Goal: Information Seeking & Learning: Check status

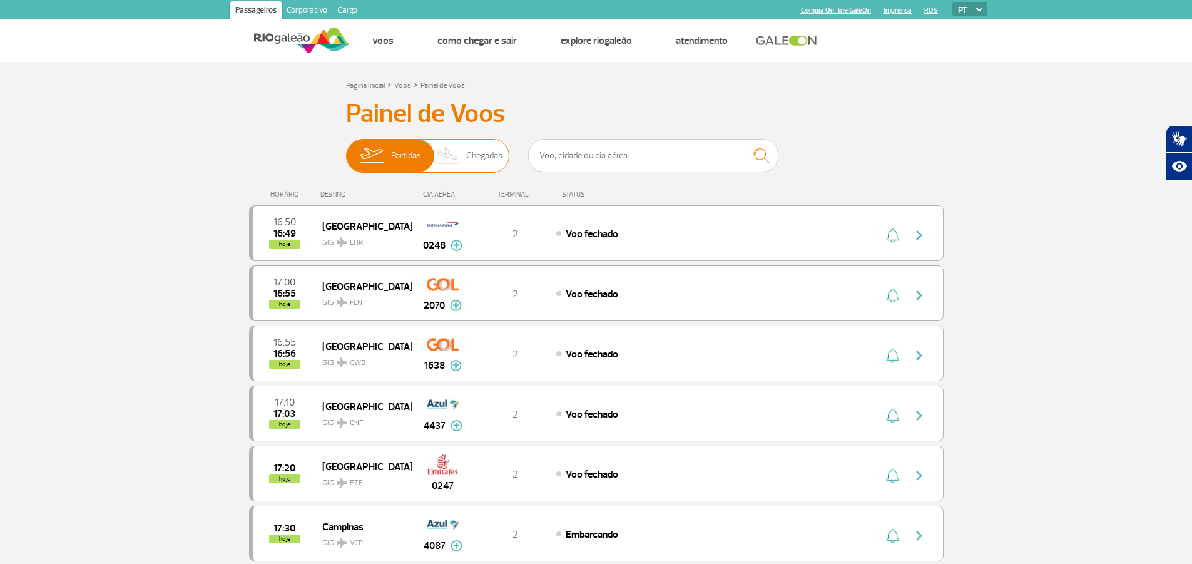
click at [488, 151] on span "Chegadas" at bounding box center [484, 156] width 36 height 33
click at [346, 150] on input "Partidas Chegadas" at bounding box center [346, 150] width 0 height 0
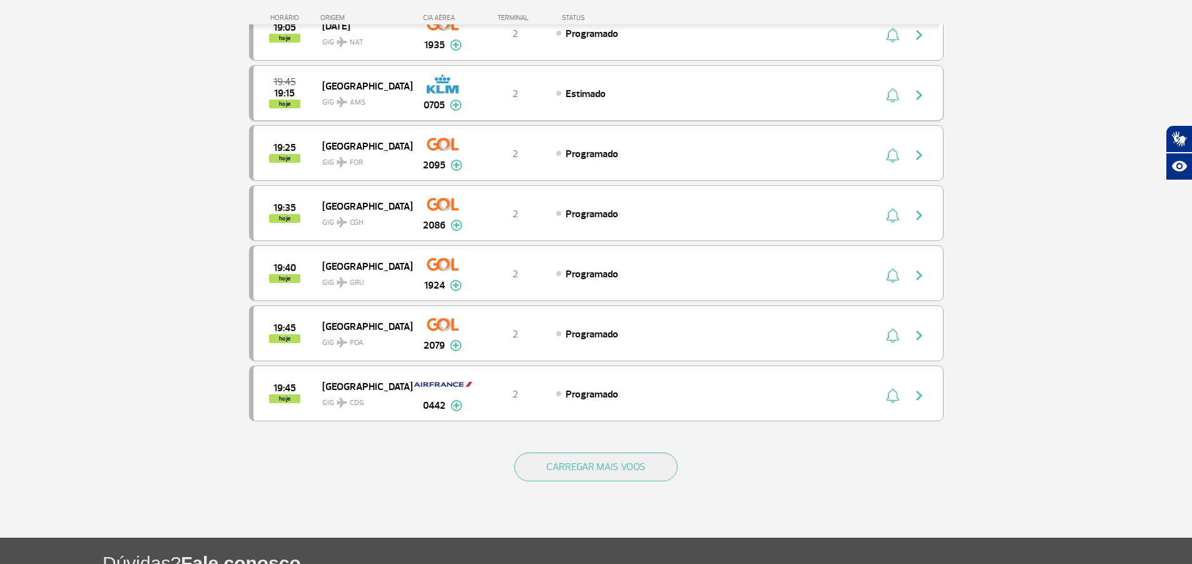
scroll to position [1064, 0]
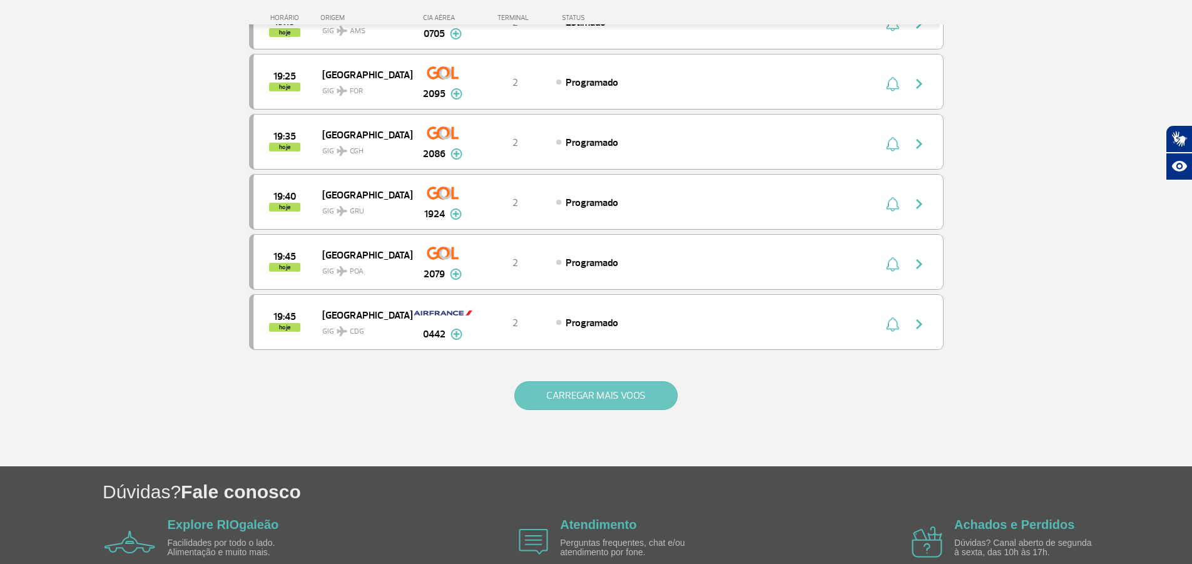
click at [616, 394] on button "CARREGAR MAIS VOOS" at bounding box center [595, 395] width 163 height 29
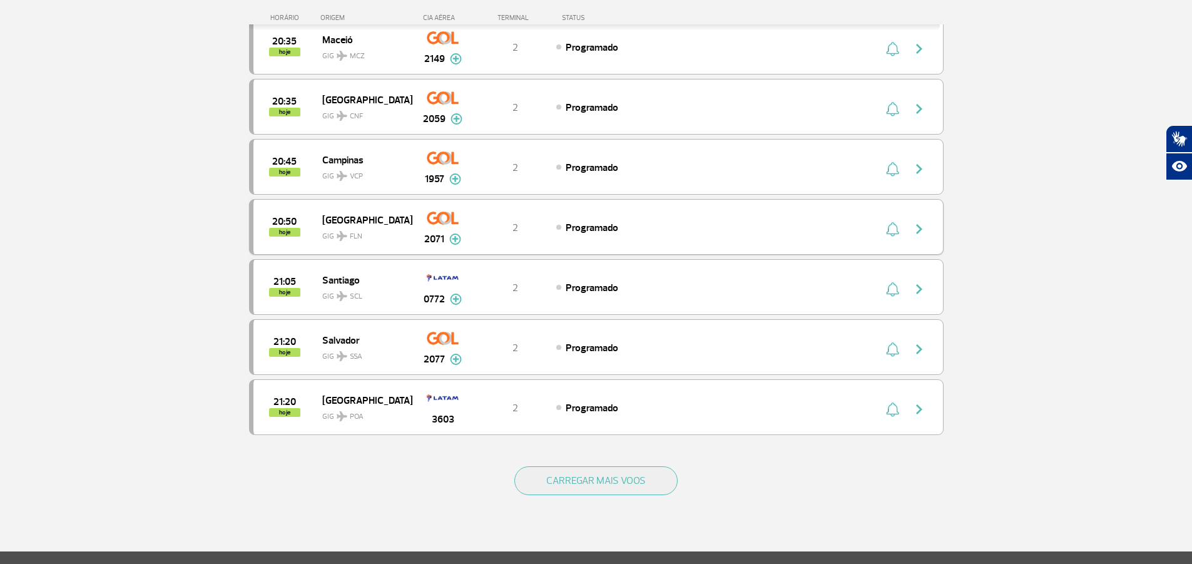
scroll to position [2253, 0]
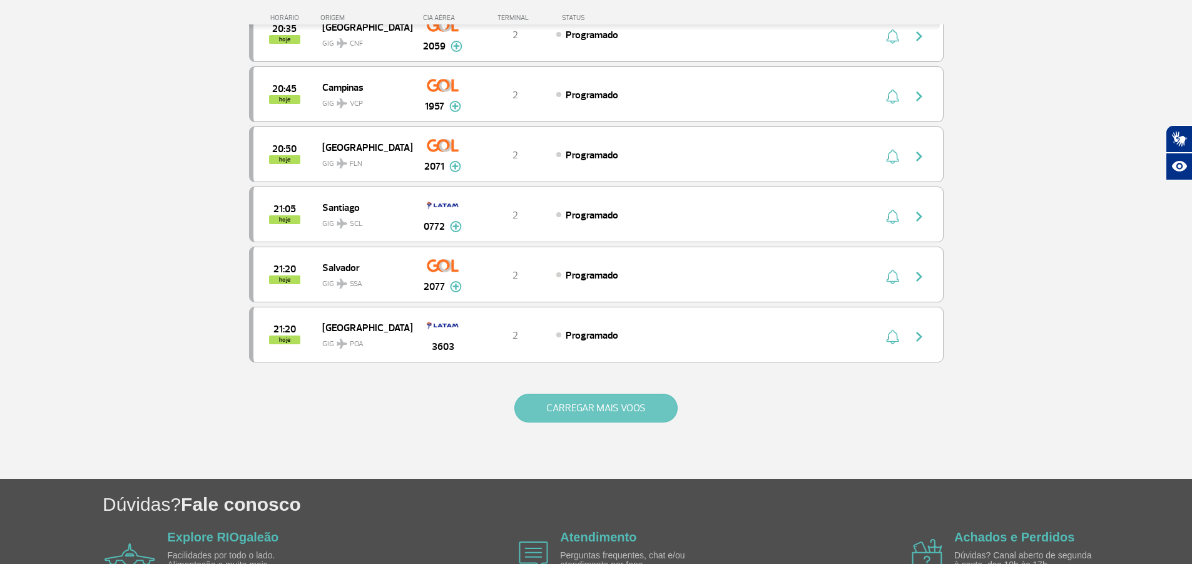
click at [618, 408] on button "CARREGAR MAIS VOOS" at bounding box center [595, 408] width 163 height 29
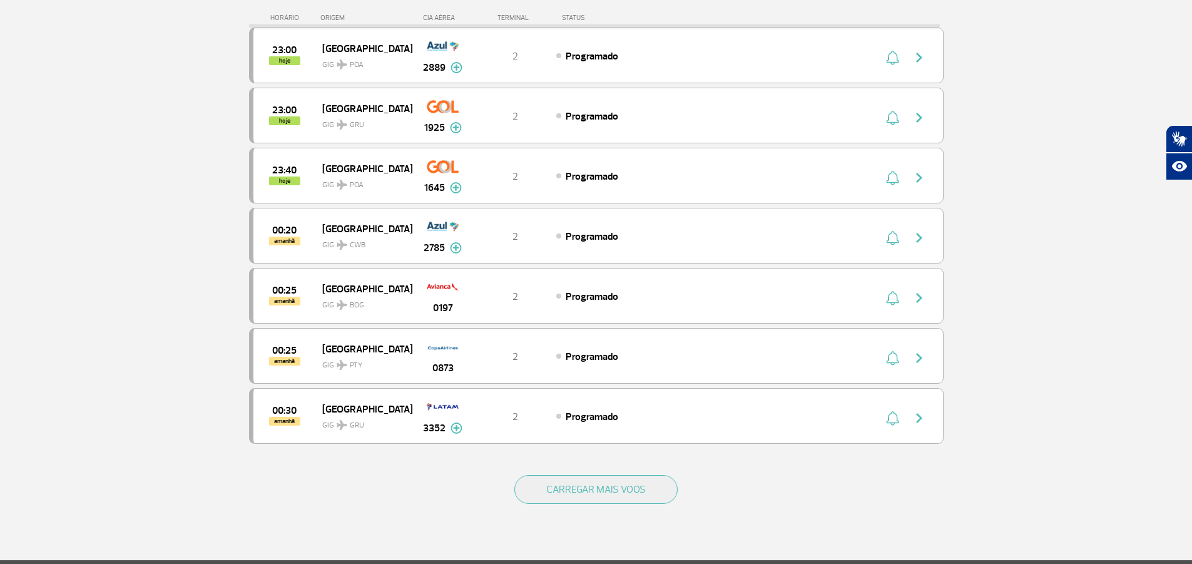
scroll to position [3379, 0]
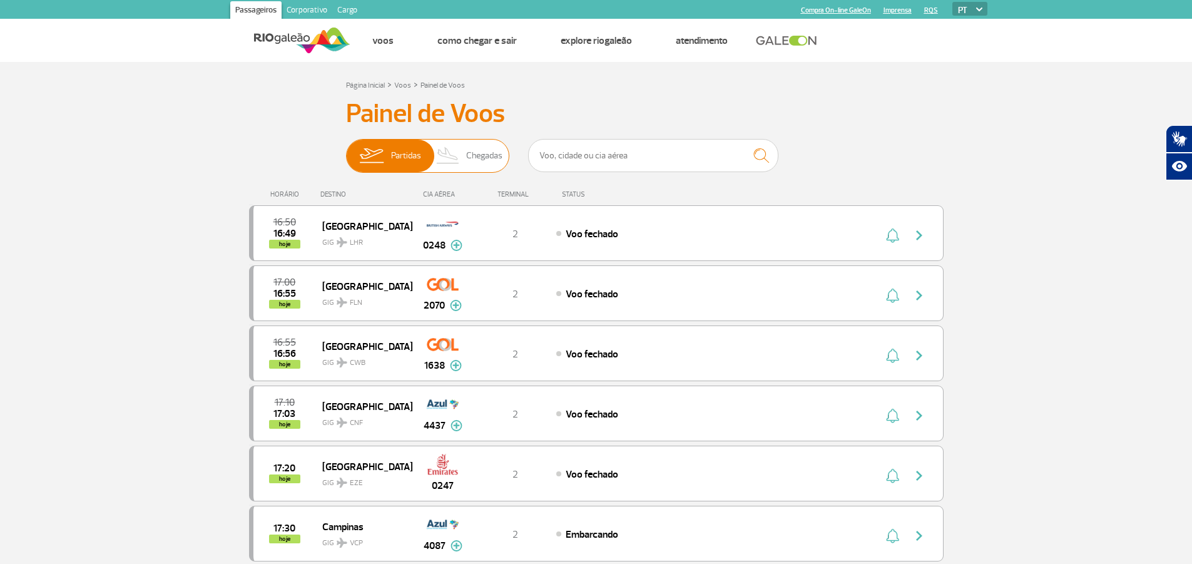
click at [489, 150] on span "Chegadas" at bounding box center [484, 156] width 36 height 33
click at [346, 150] on input "Partidas Chegadas" at bounding box center [346, 150] width 0 height 0
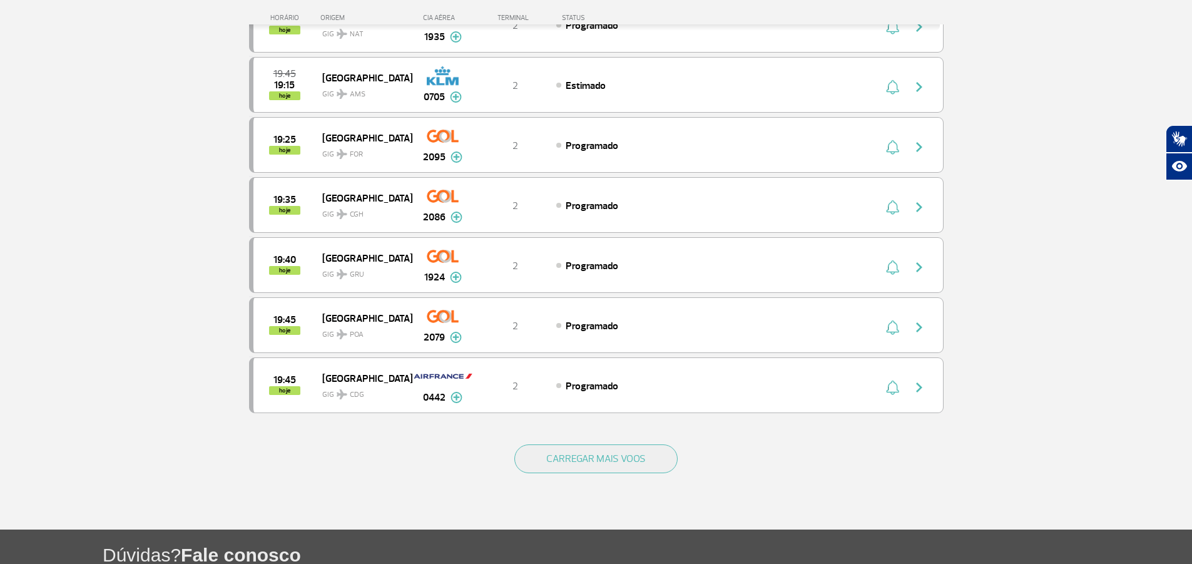
scroll to position [1001, 0]
click at [620, 456] on button "CARREGAR MAIS VOOS" at bounding box center [595, 458] width 163 height 29
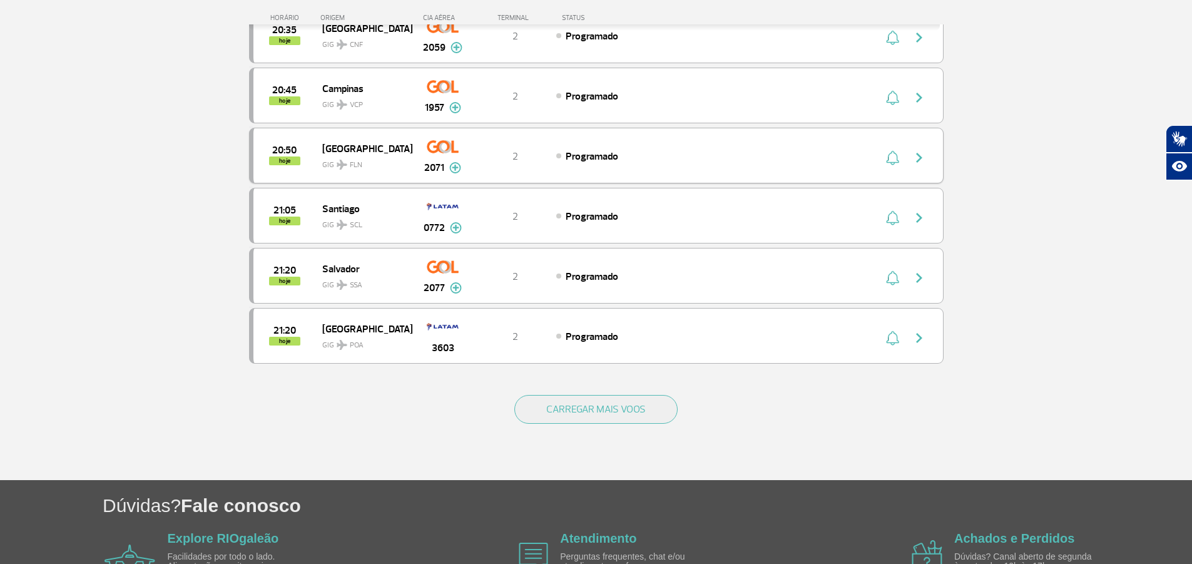
scroll to position [2253, 0]
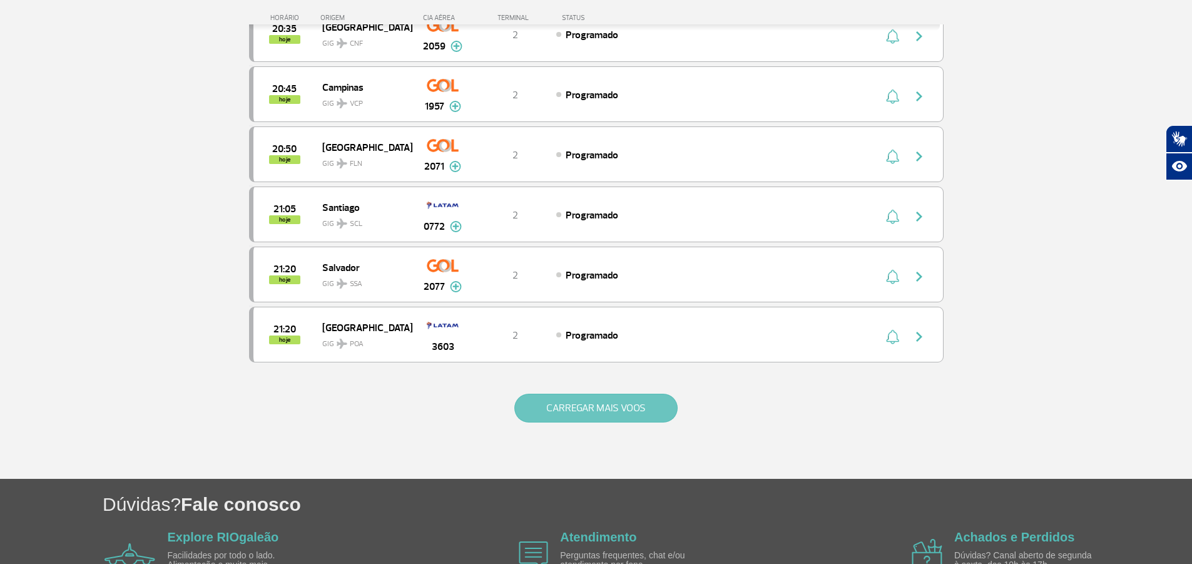
click at [626, 412] on button "CARREGAR MAIS VOOS" at bounding box center [595, 408] width 163 height 29
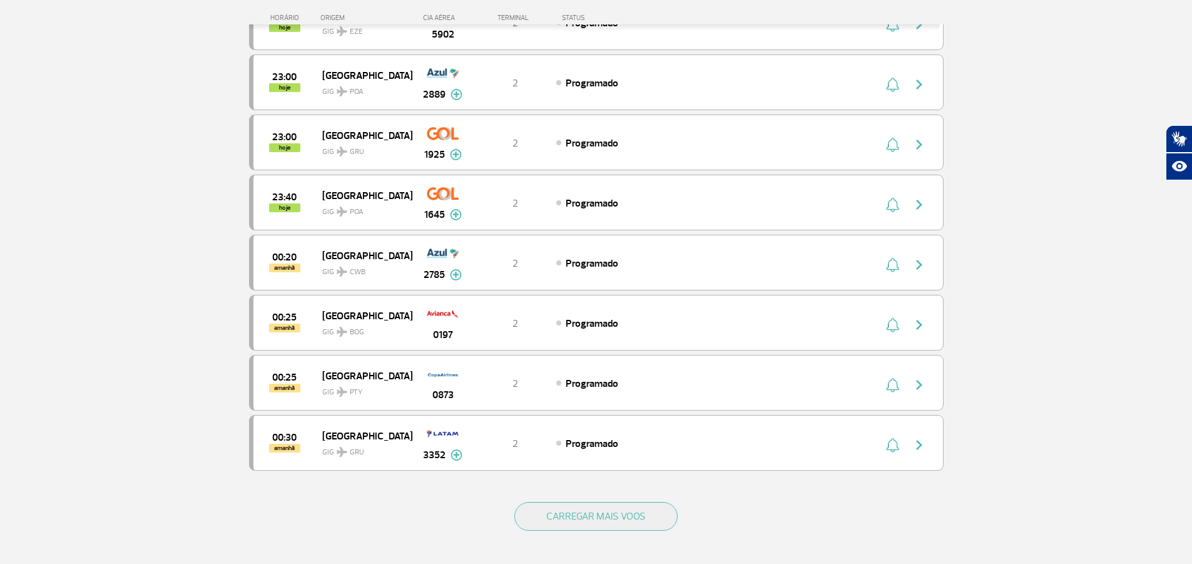
scroll to position [3316, 0]
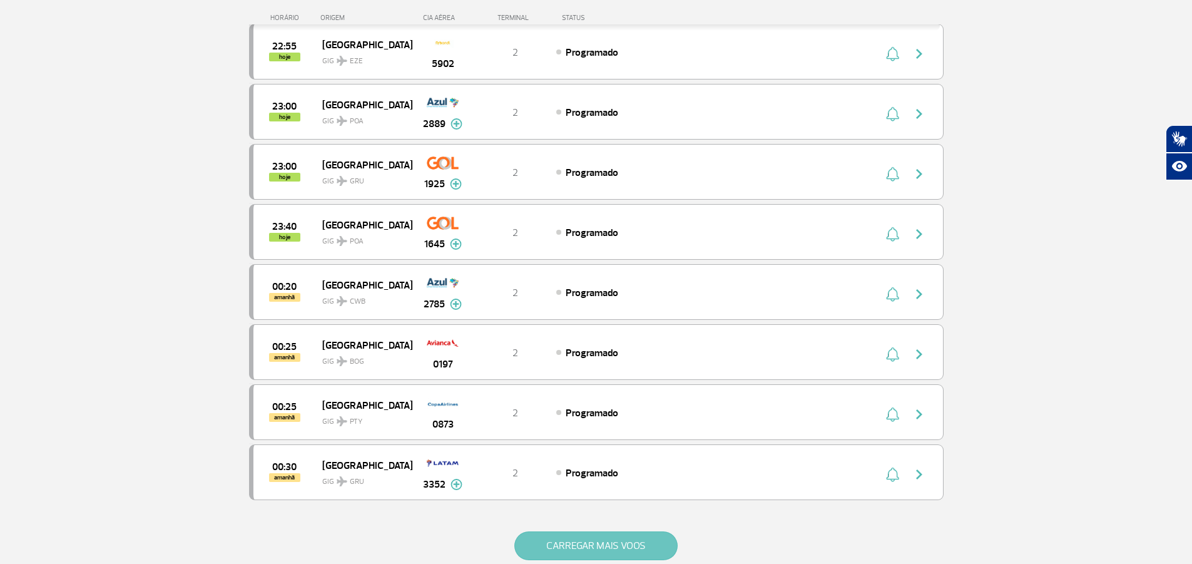
click at [633, 542] on button "CARREGAR MAIS VOOS" at bounding box center [595, 545] width 163 height 29
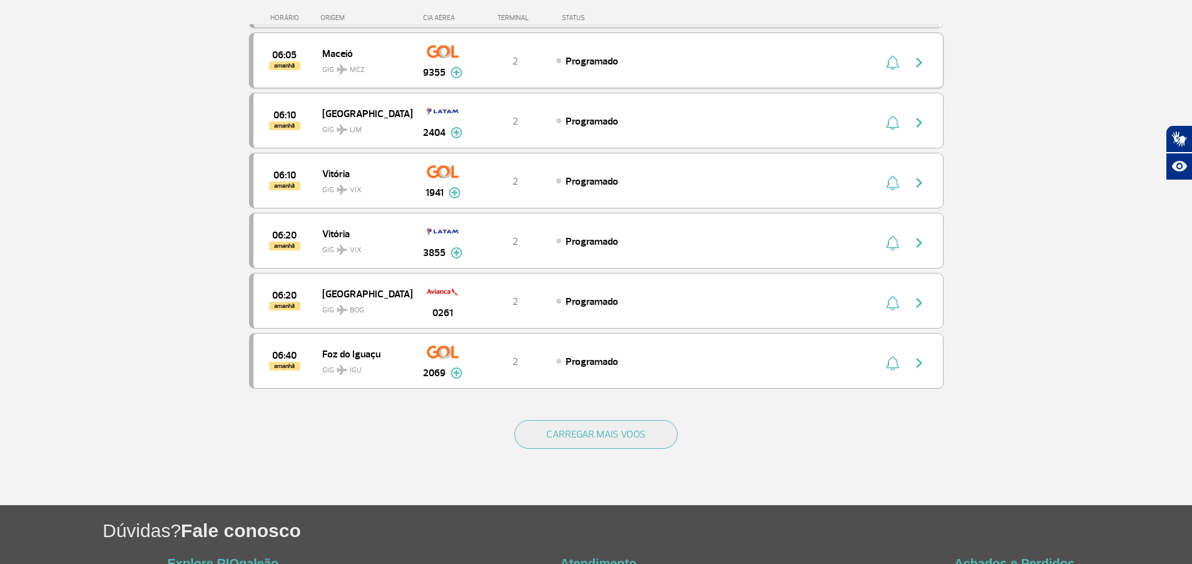
scroll to position [4630, 0]
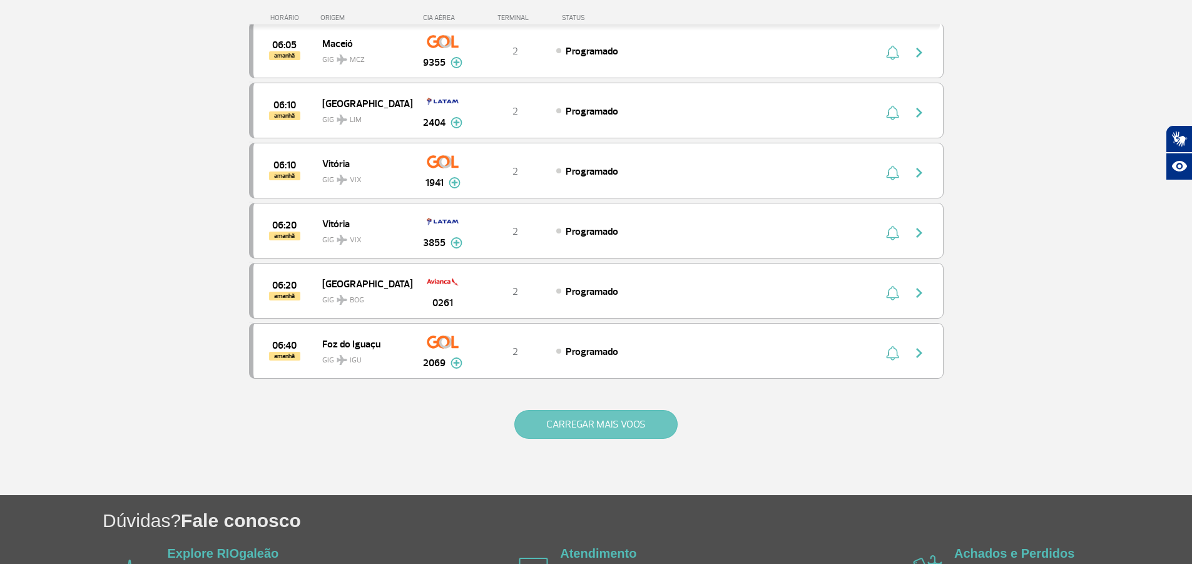
click at [630, 416] on button "CARREGAR MAIS VOOS" at bounding box center [595, 424] width 163 height 29
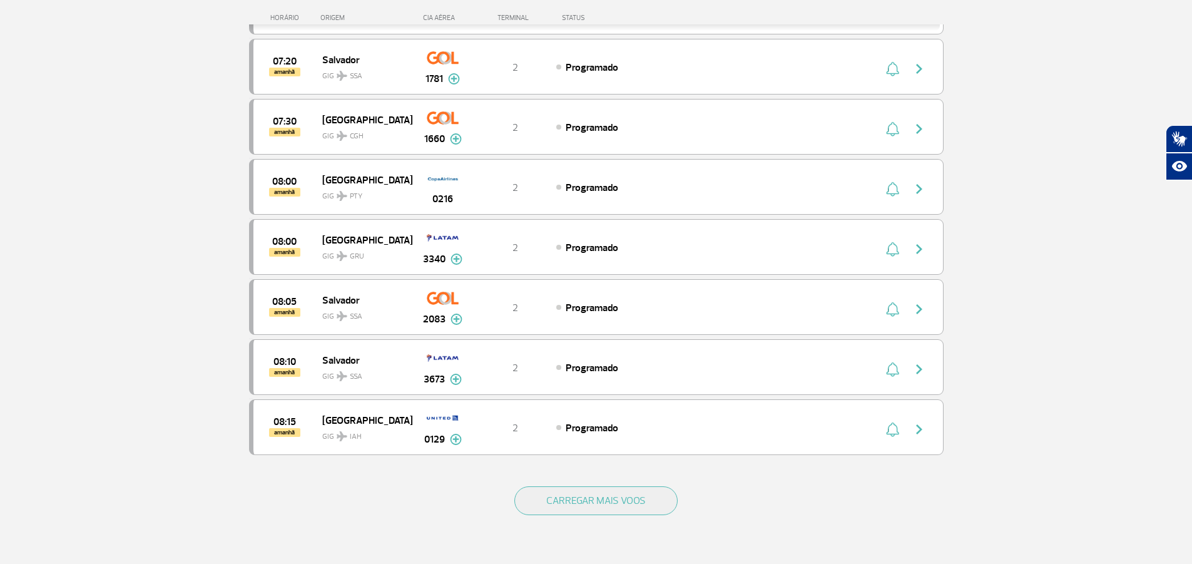
scroll to position [5757, 0]
click at [623, 496] on button "CARREGAR MAIS VOOS" at bounding box center [595, 499] width 163 height 29
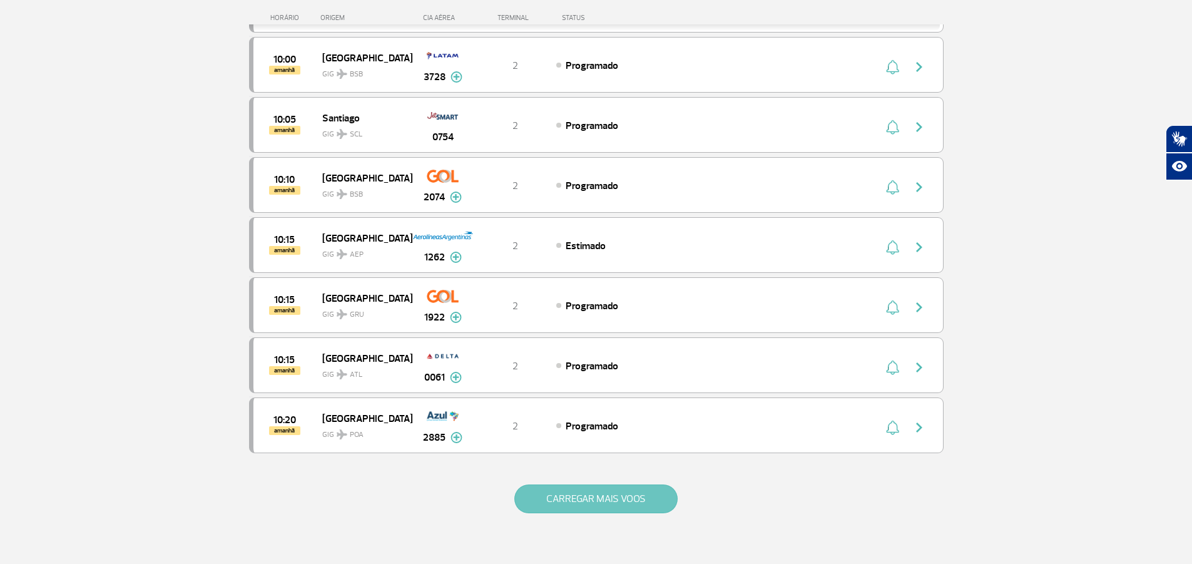
scroll to position [7071, 0]
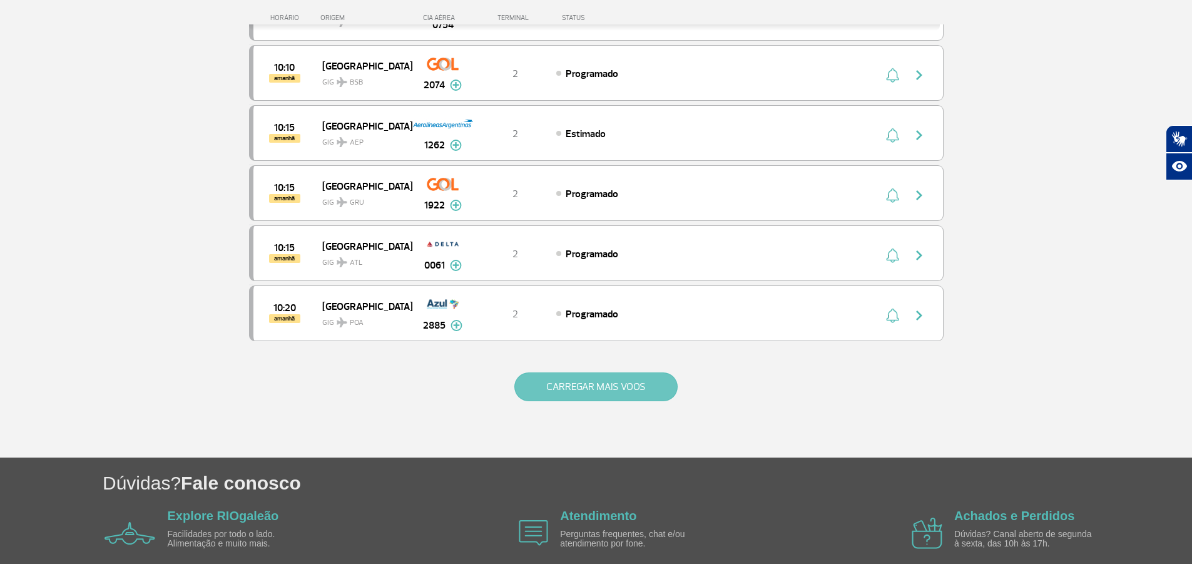
click at [586, 392] on button "CARREGAR MAIS VOOS" at bounding box center [595, 386] width 163 height 29
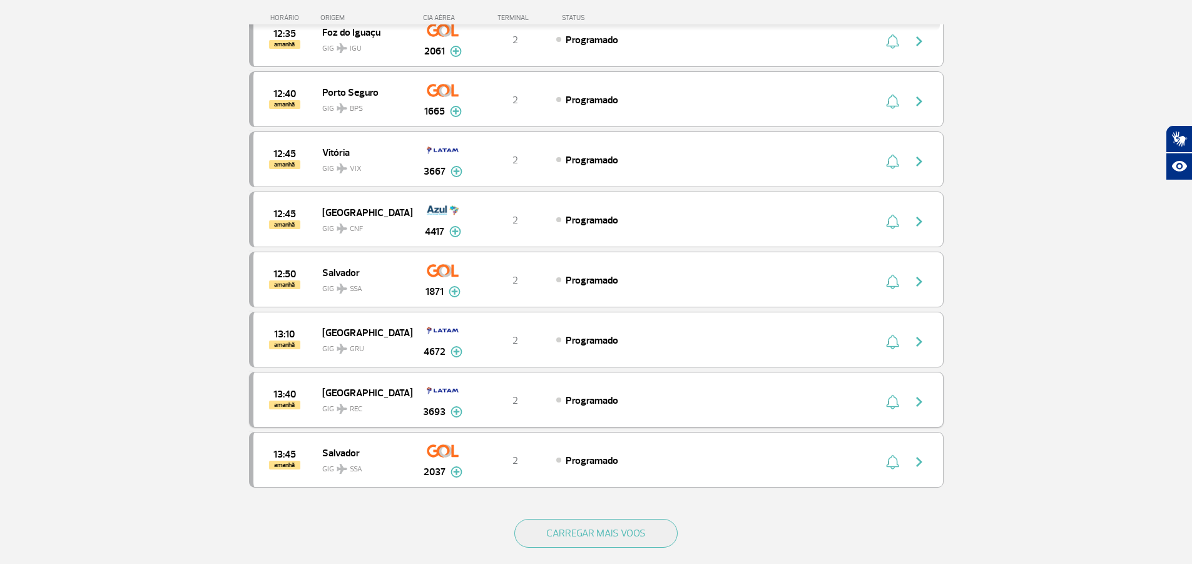
scroll to position [8259, 0]
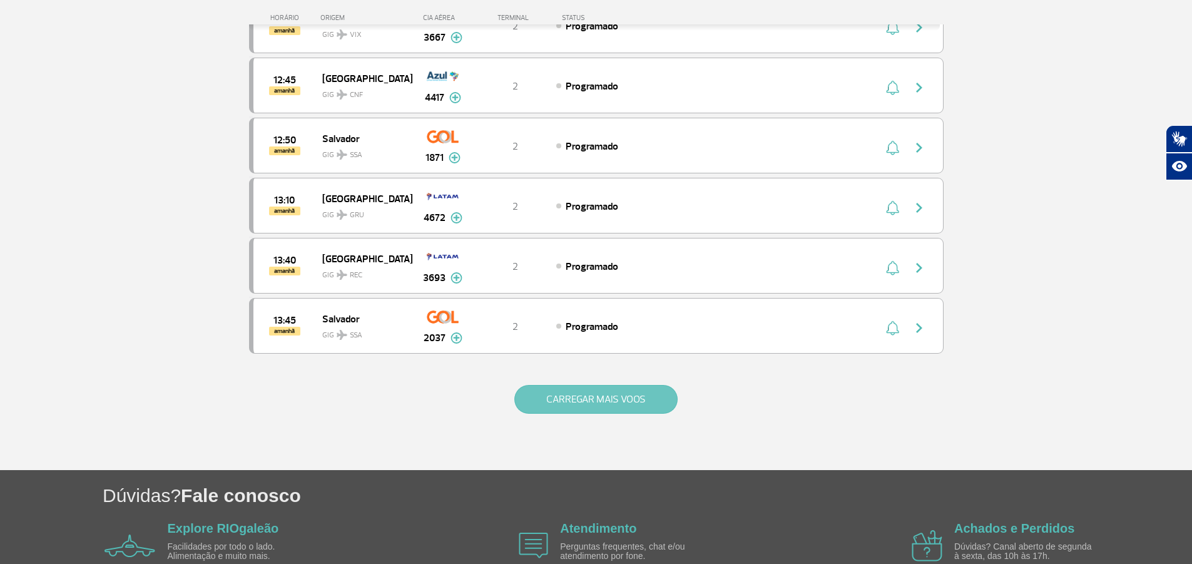
click at [625, 397] on button "CARREGAR MAIS VOOS" at bounding box center [595, 399] width 163 height 29
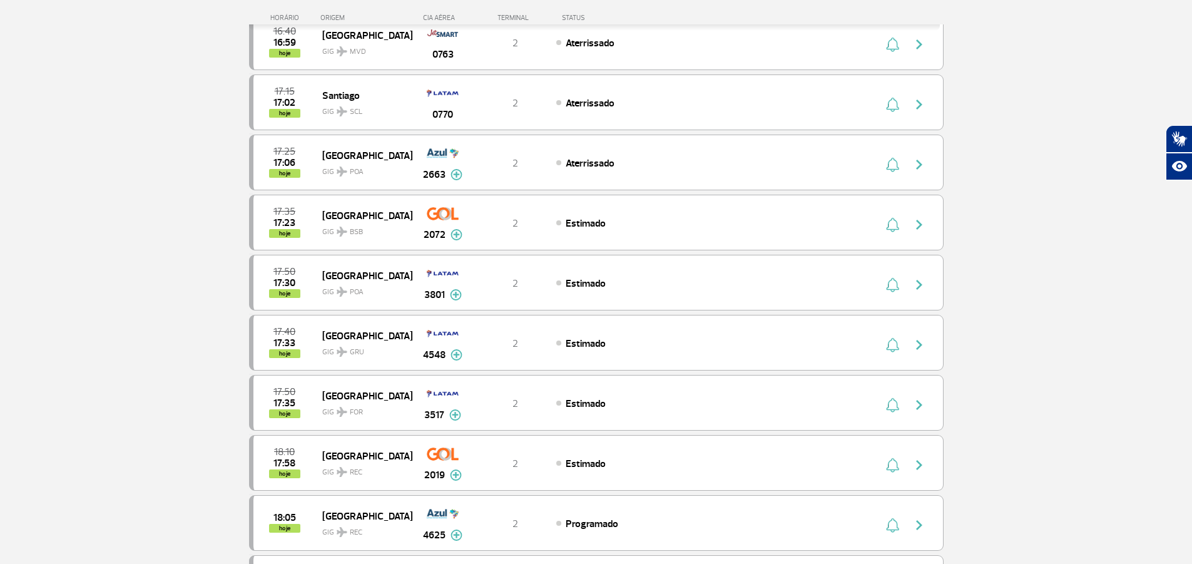
scroll to position [0, 0]
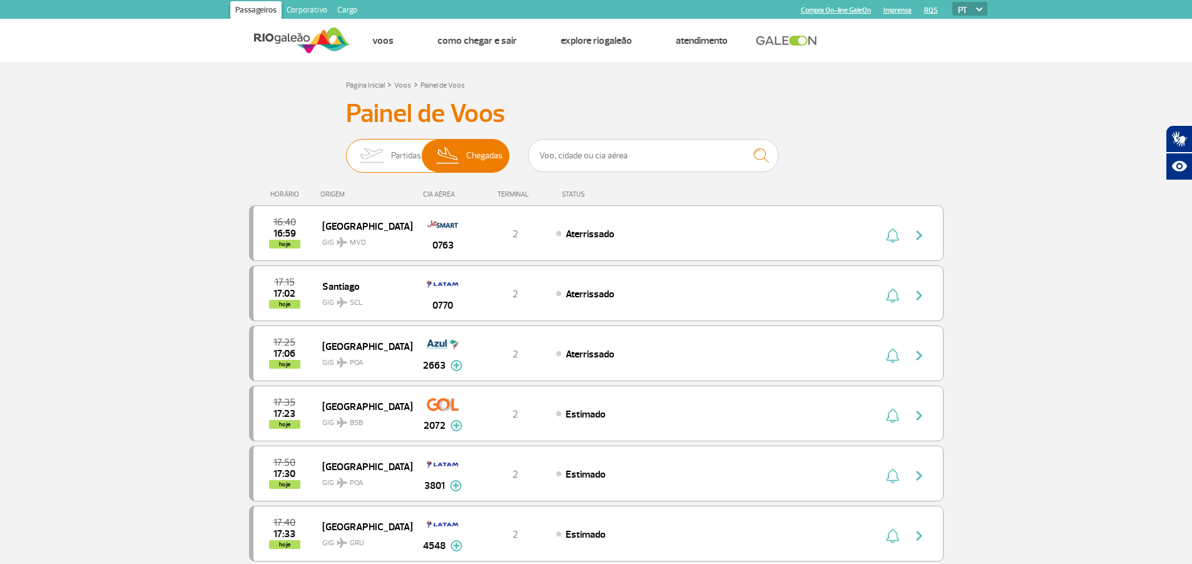
click at [407, 156] on span "Partidas" at bounding box center [406, 156] width 30 height 33
click at [346, 150] on input "Partidas Chegadas" at bounding box center [346, 150] width 0 height 0
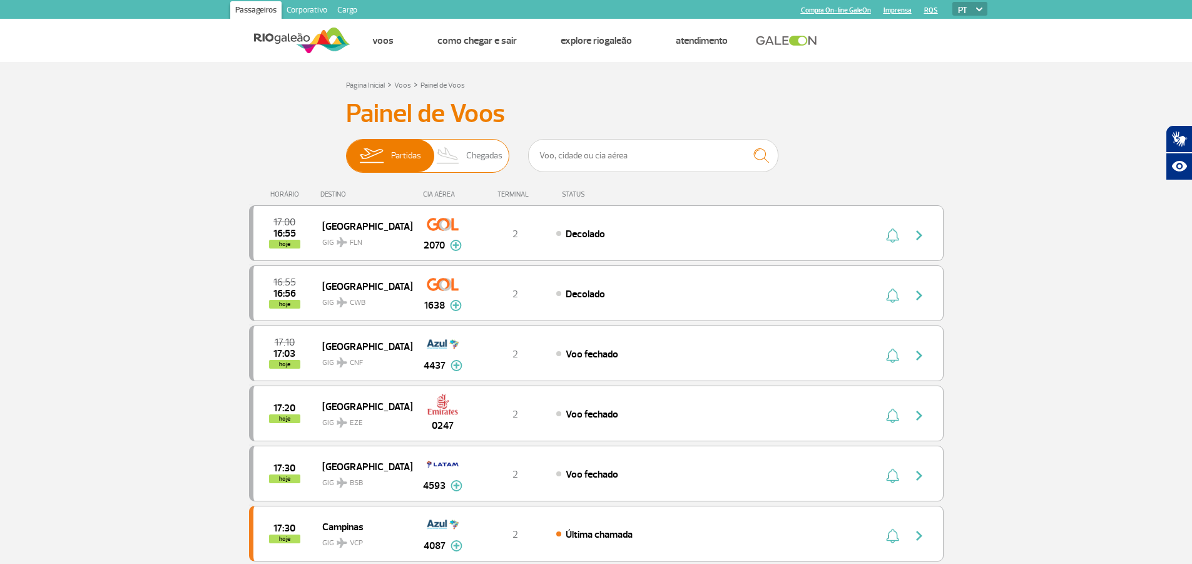
click at [484, 153] on span "Chegadas" at bounding box center [484, 156] width 36 height 33
click at [346, 150] on input "Partidas Chegadas" at bounding box center [346, 150] width 0 height 0
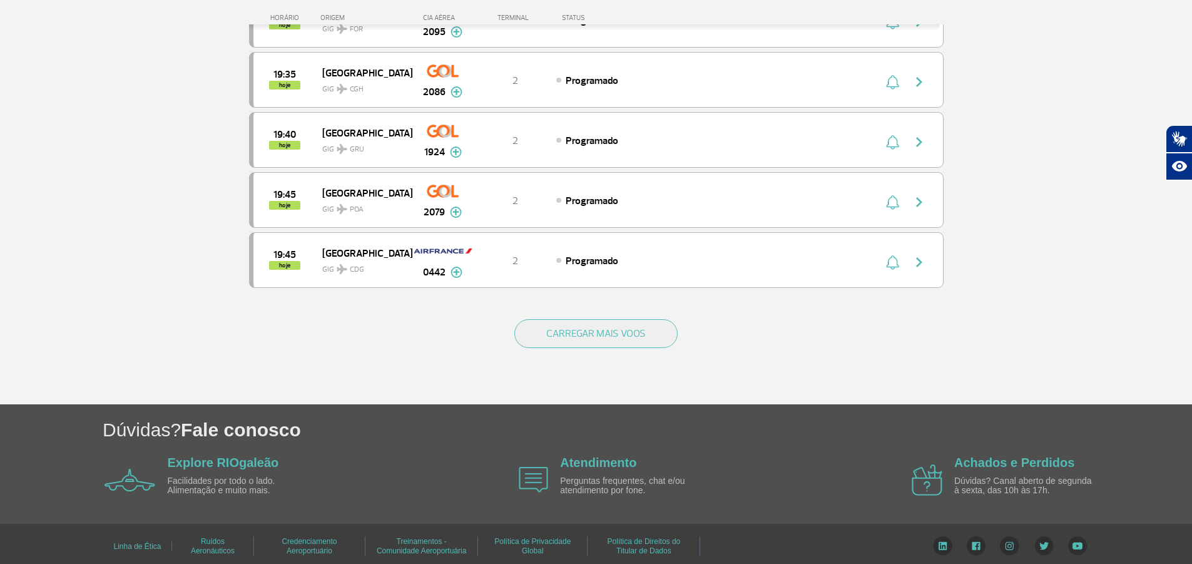
scroll to position [1126, 0]
click at [624, 337] on button "CARREGAR MAIS VOOS" at bounding box center [595, 332] width 163 height 29
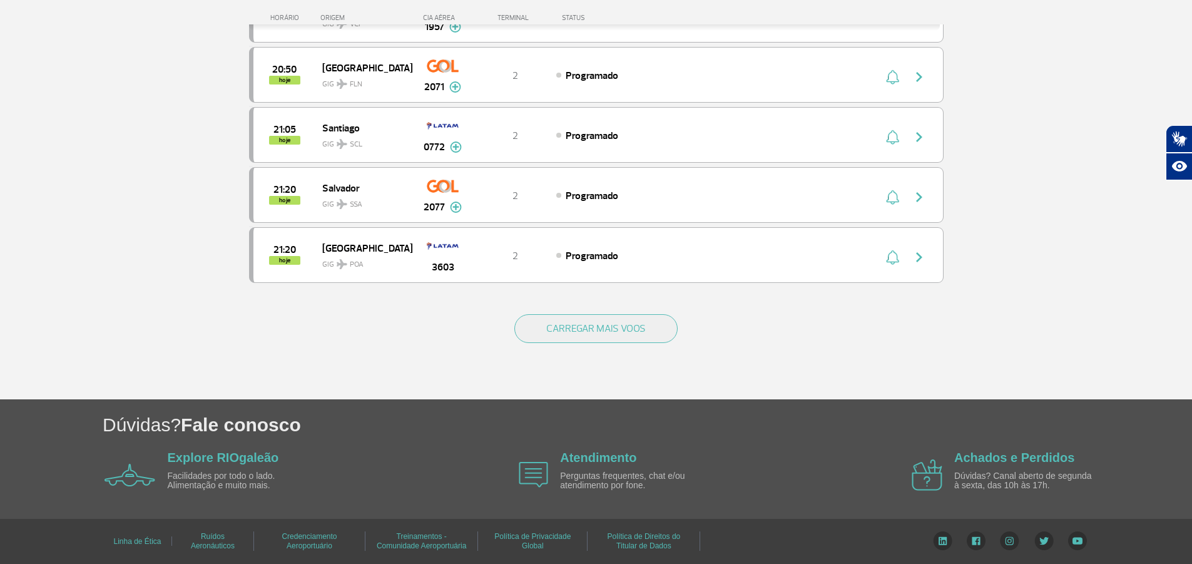
scroll to position [2333, 0]
click at [623, 330] on button "CARREGAR MAIS VOOS" at bounding box center [595, 327] width 163 height 29
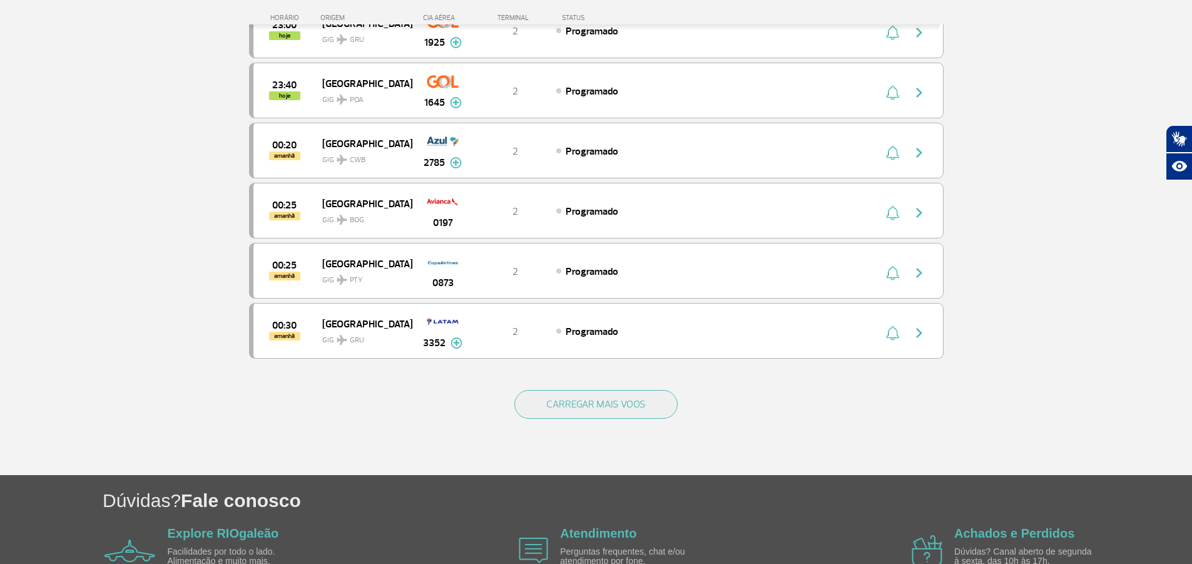
scroll to position [3459, 0]
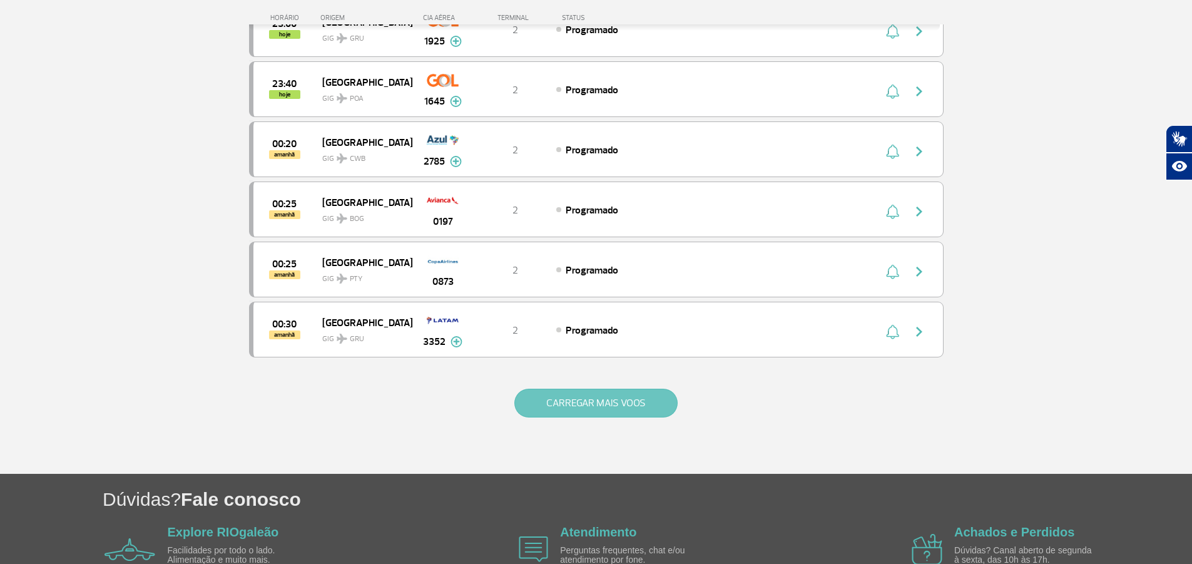
click at [639, 404] on button "CARREGAR MAIS VOOS" at bounding box center [595, 403] width 163 height 29
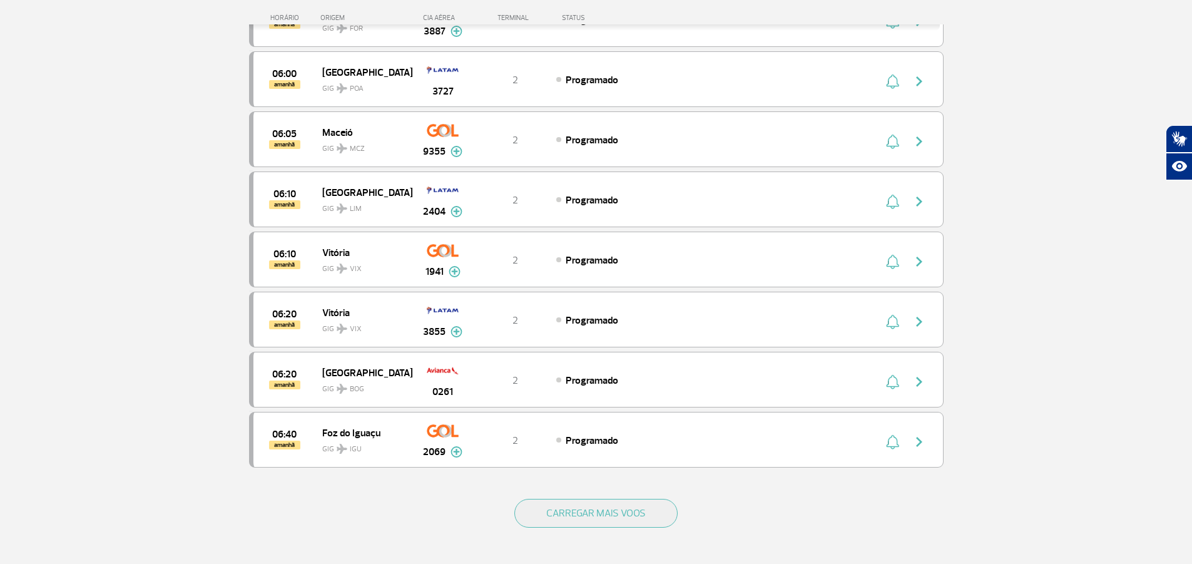
scroll to position [4585, 0]
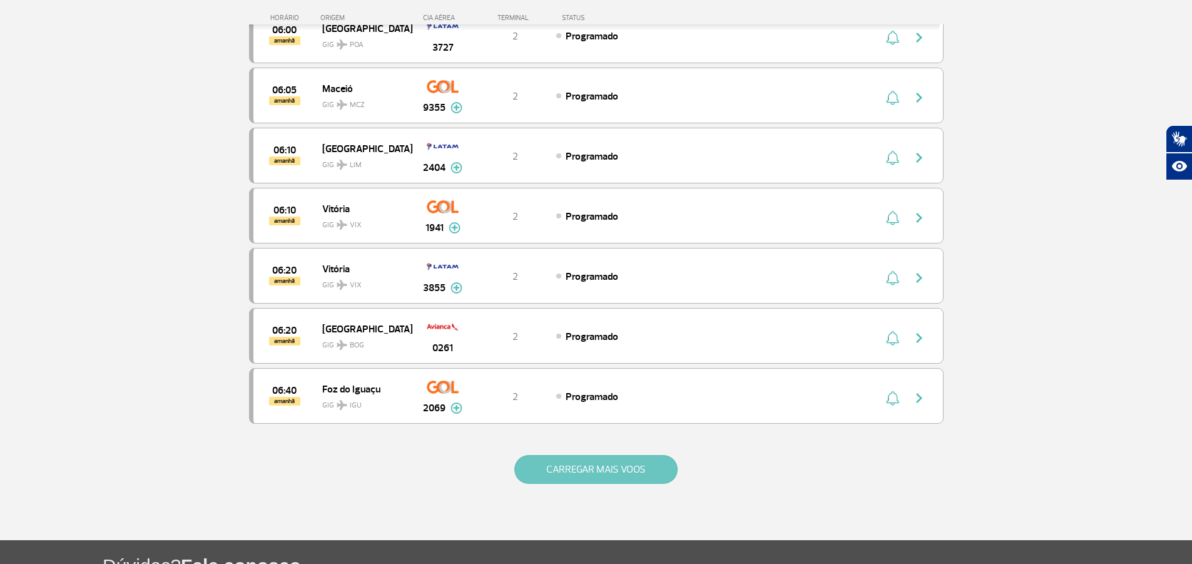
click at [621, 467] on button "CARREGAR MAIS VOOS" at bounding box center [595, 469] width 163 height 29
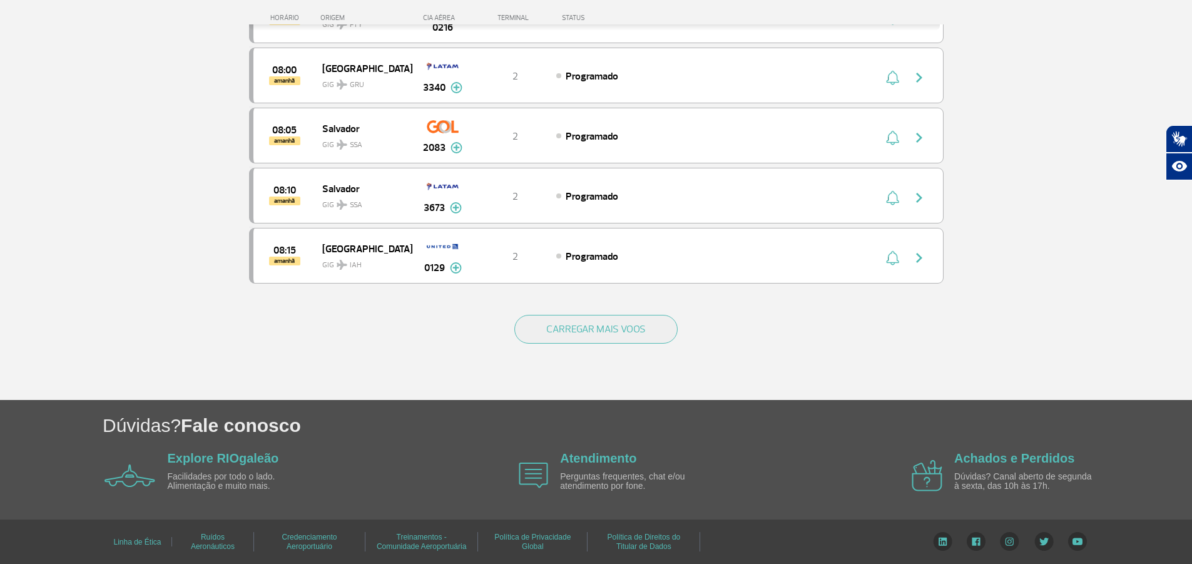
scroll to position [5928, 0]
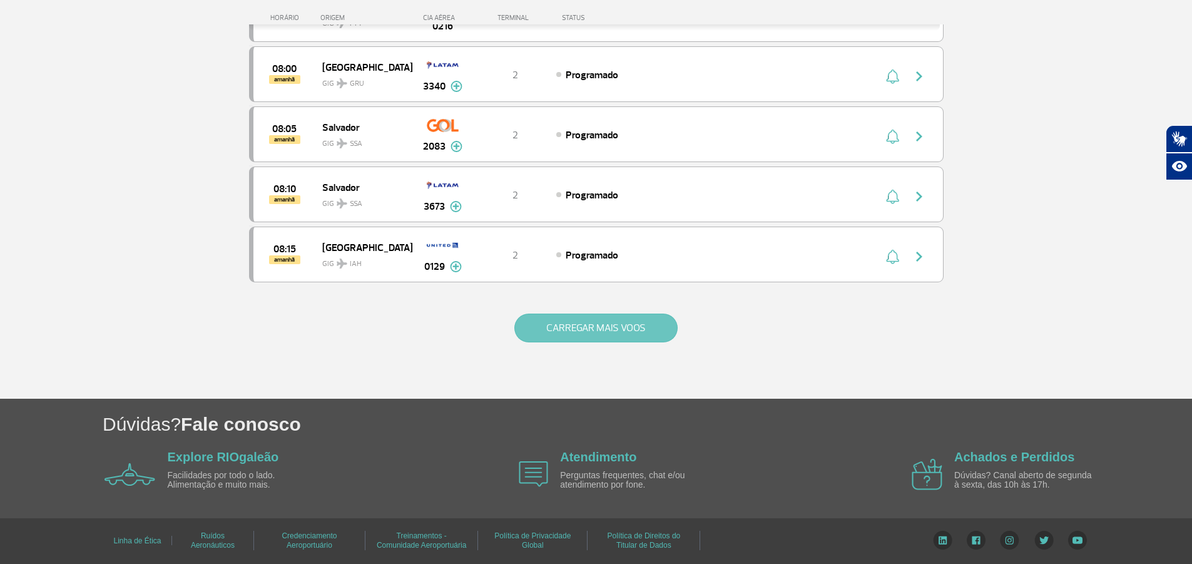
click at [600, 323] on button "CARREGAR MAIS VOOS" at bounding box center [595, 327] width 163 height 29
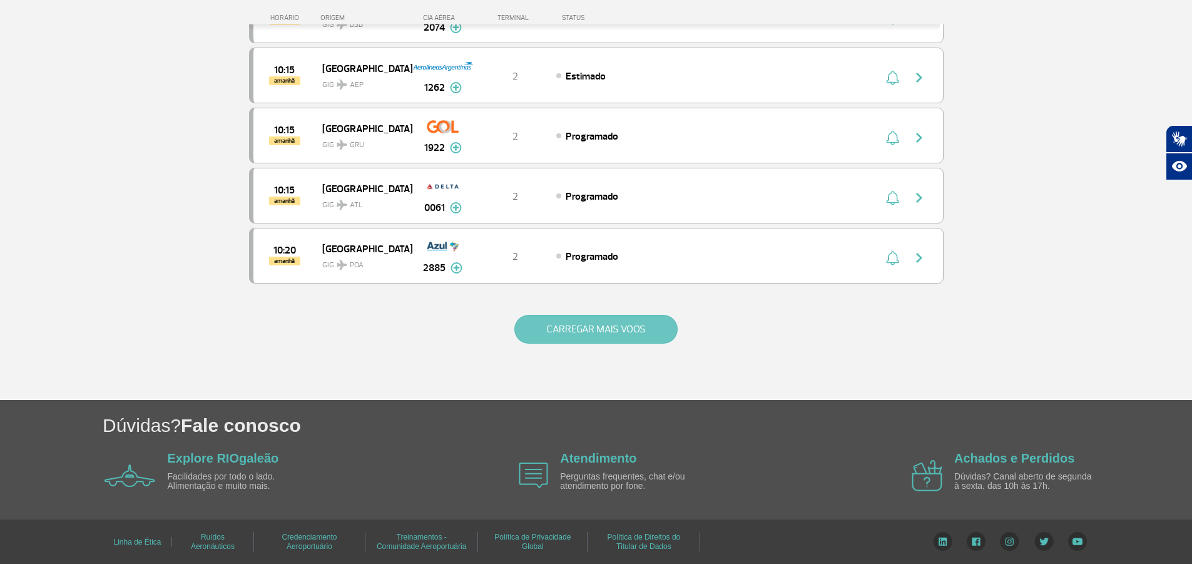
scroll to position [7129, 0]
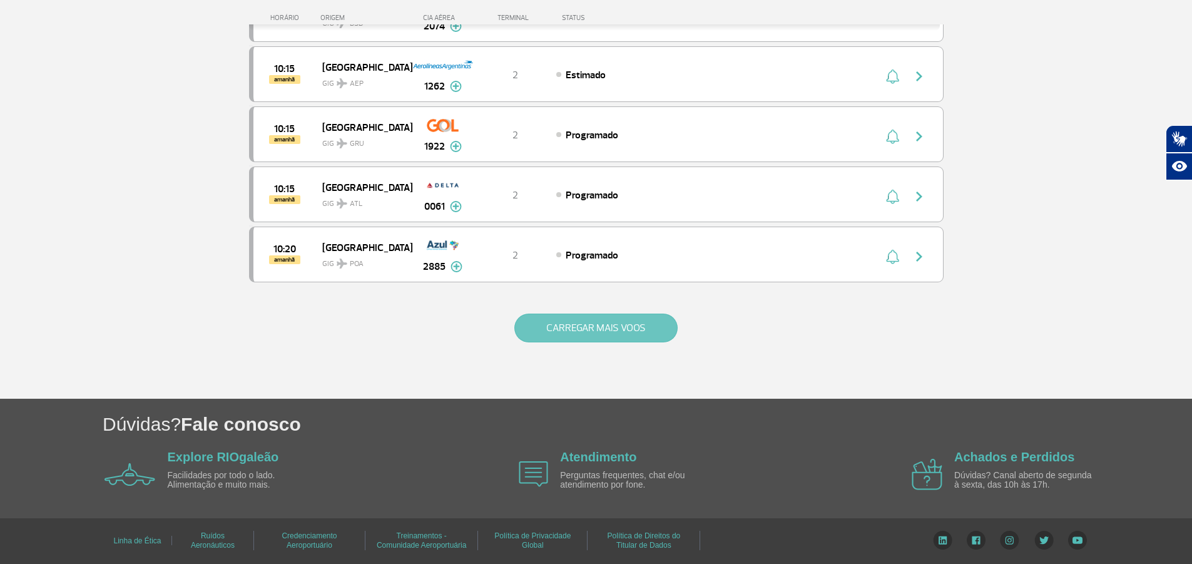
click at [601, 328] on button "CARREGAR MAIS VOOS" at bounding box center [595, 327] width 163 height 29
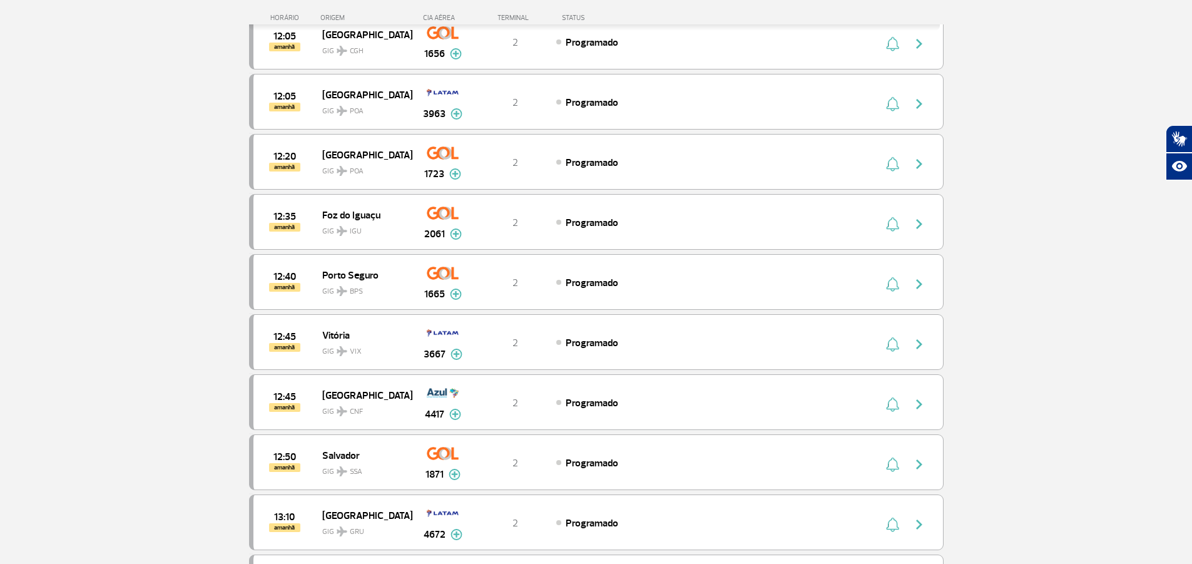
scroll to position [8256, 0]
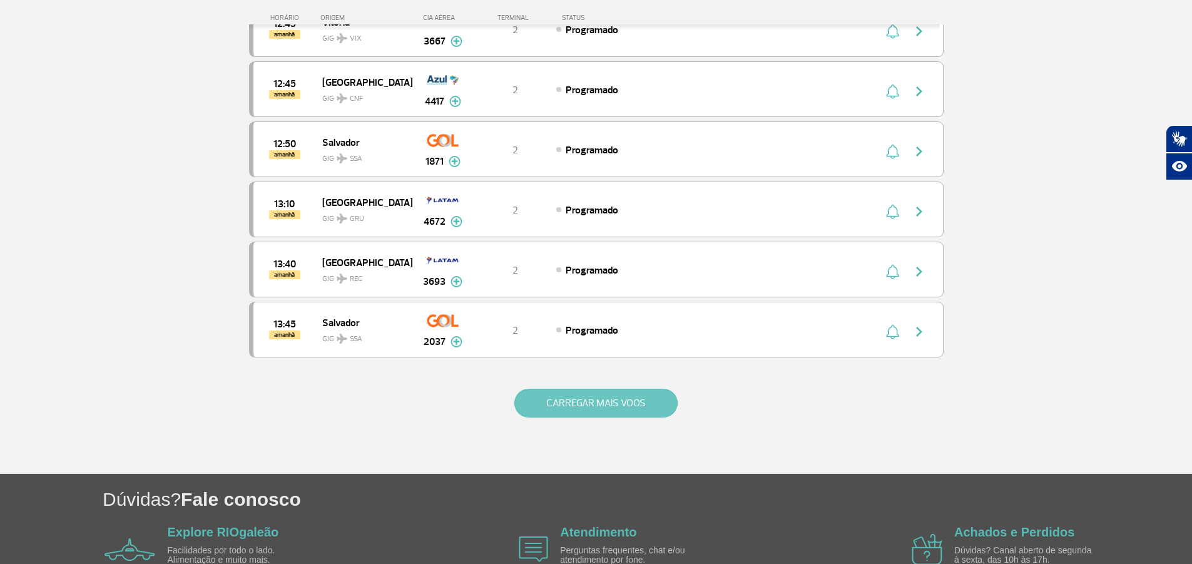
click at [613, 397] on button "CARREGAR MAIS VOOS" at bounding box center [595, 403] width 163 height 29
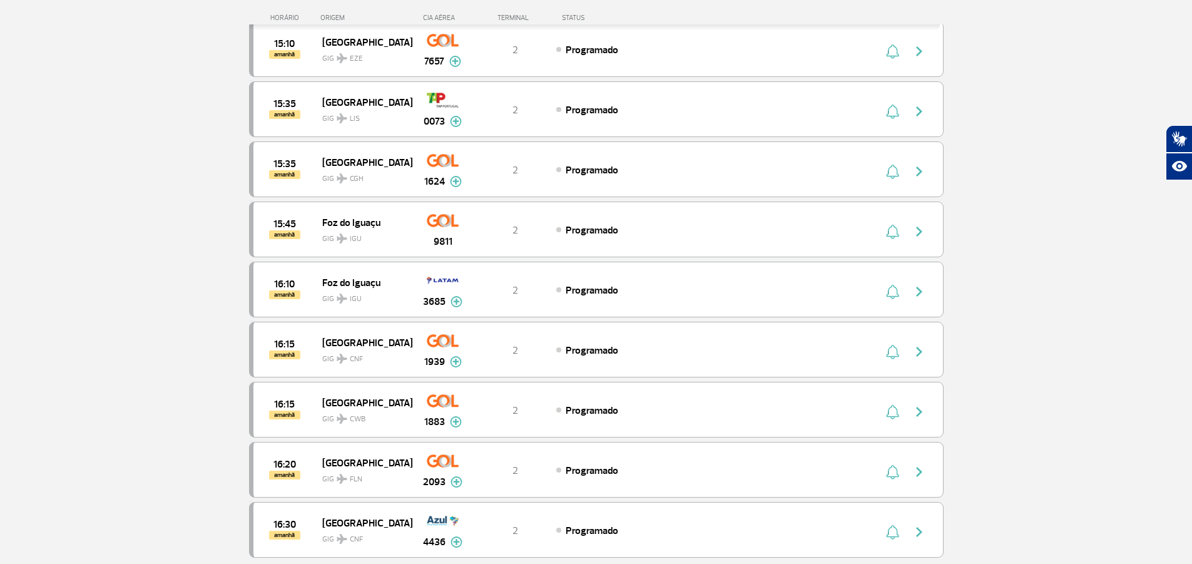
scroll to position [9507, 0]
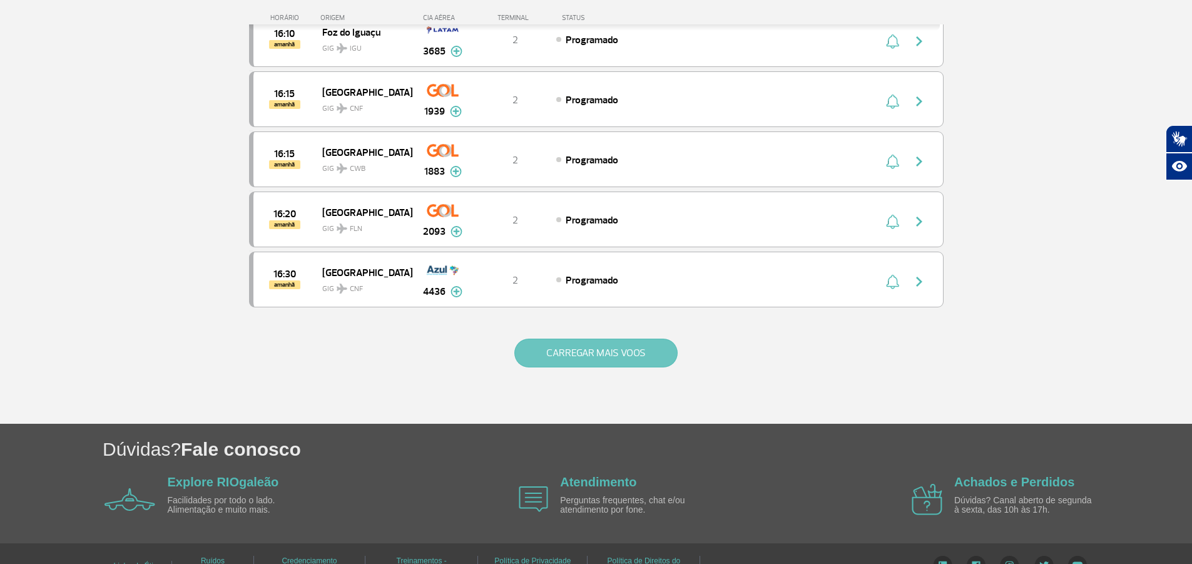
click at [609, 351] on button "CARREGAR MAIS VOOS" at bounding box center [595, 353] width 163 height 29
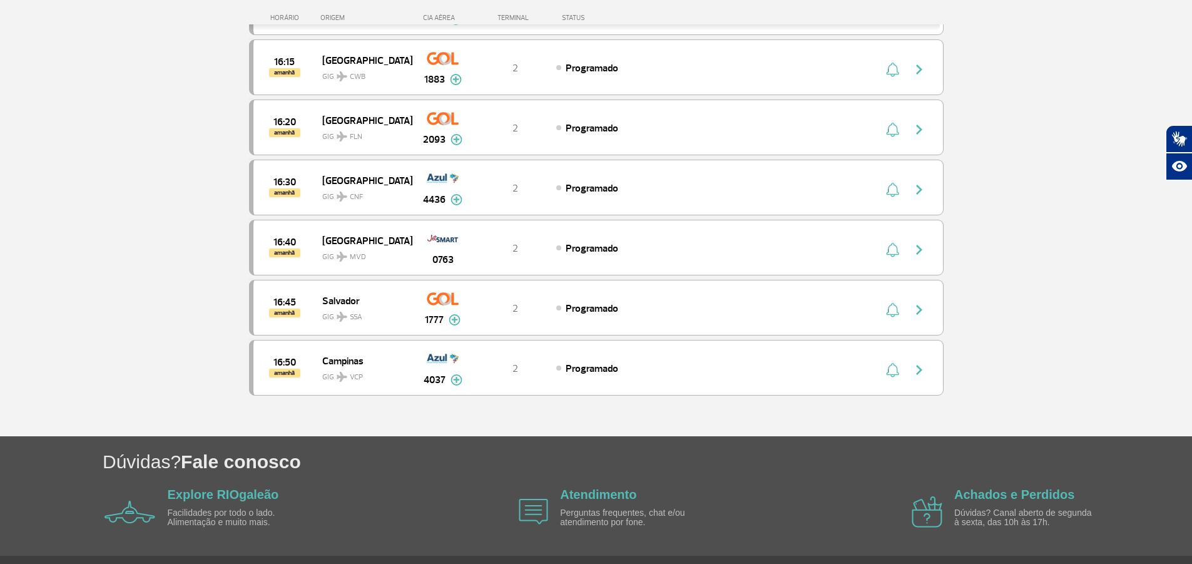
scroll to position [9637, 0]
